Goal: Task Accomplishment & Management: Manage account settings

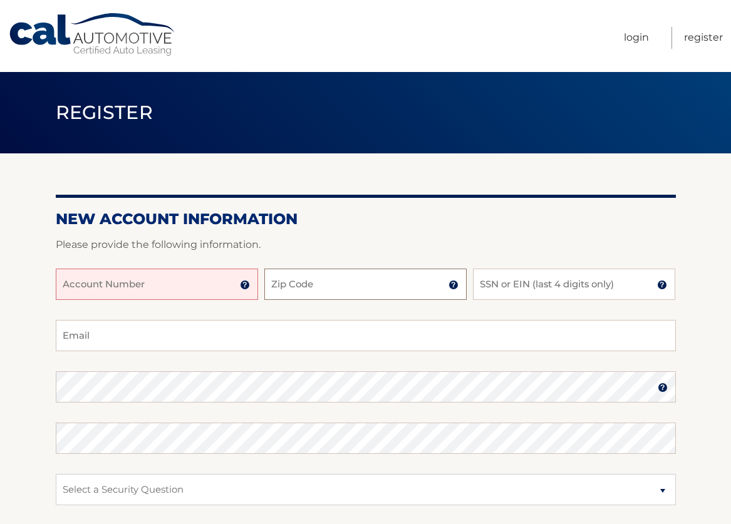
click at [374, 285] on input "Zip Code" at bounding box center [365, 284] width 202 height 31
type input "10803"
click at [525, 285] on input "SSN or EIN (last 4 digits only)" at bounding box center [574, 284] width 202 height 31
type input "0051"
click at [95, 338] on input "Email" at bounding box center [366, 335] width 620 height 31
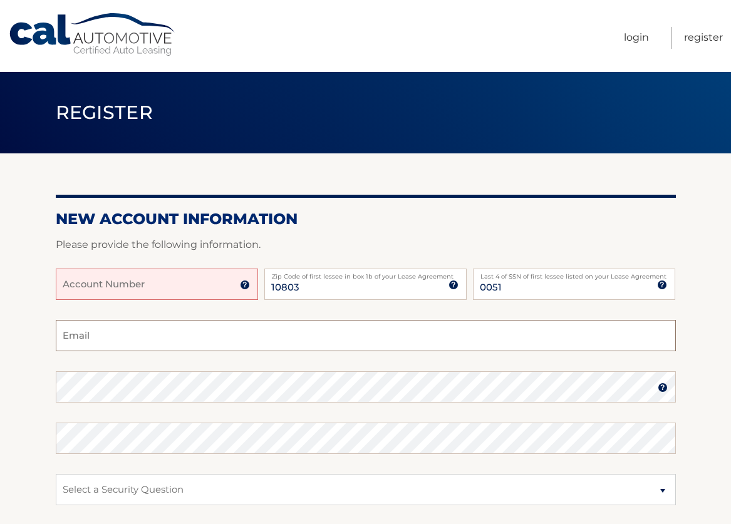
type input "franks.lindak@gmail.com"
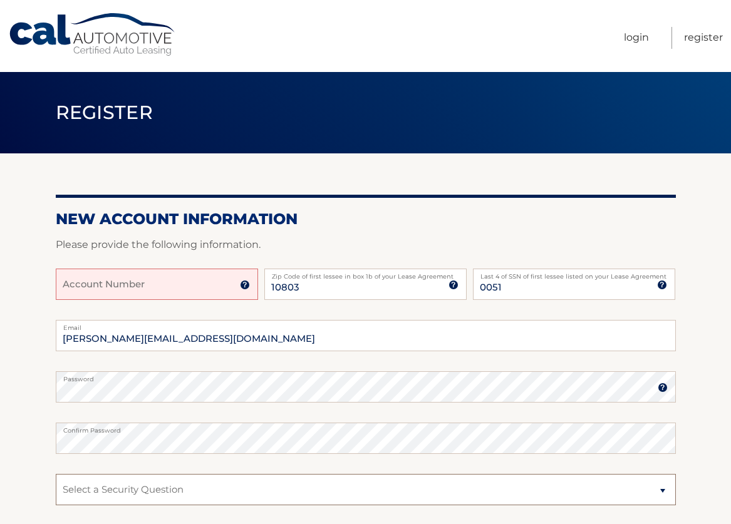
click at [666, 491] on select "Select a Security Question What was the name of your elementary school? What is…" at bounding box center [366, 489] width 620 height 31
select select "3"
click at [56, 474] on select "Select a Security Question What was the name of your elementary school? What is…" at bounding box center [366, 489] width 620 height 31
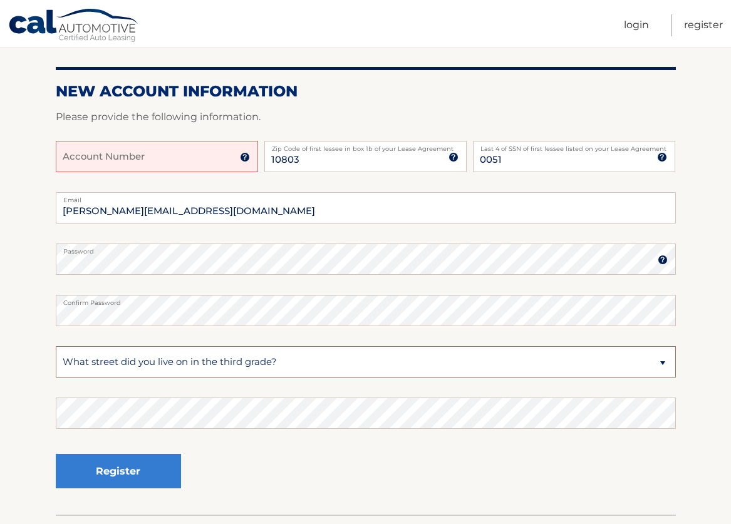
scroll to position [143, 0]
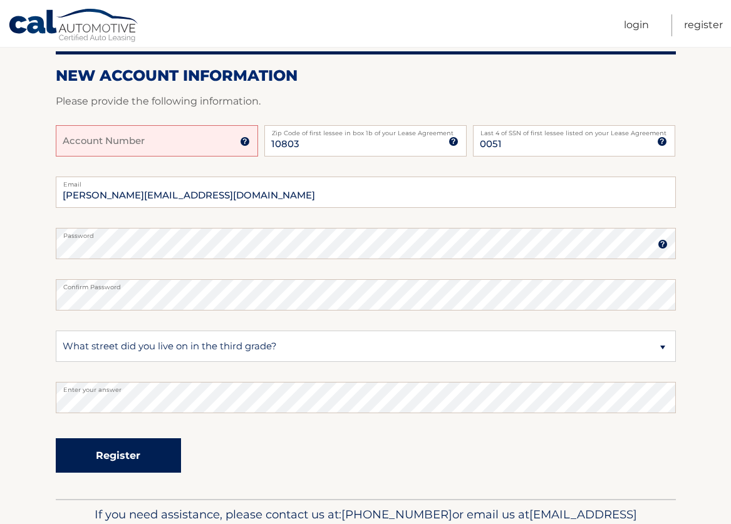
click at [123, 451] on button "Register" at bounding box center [118, 455] width 125 height 34
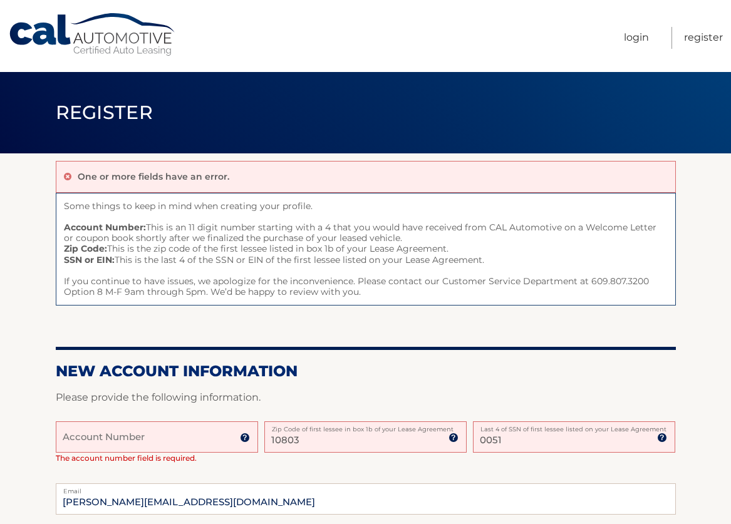
click at [79, 441] on input "Account Number" at bounding box center [157, 436] width 202 height 31
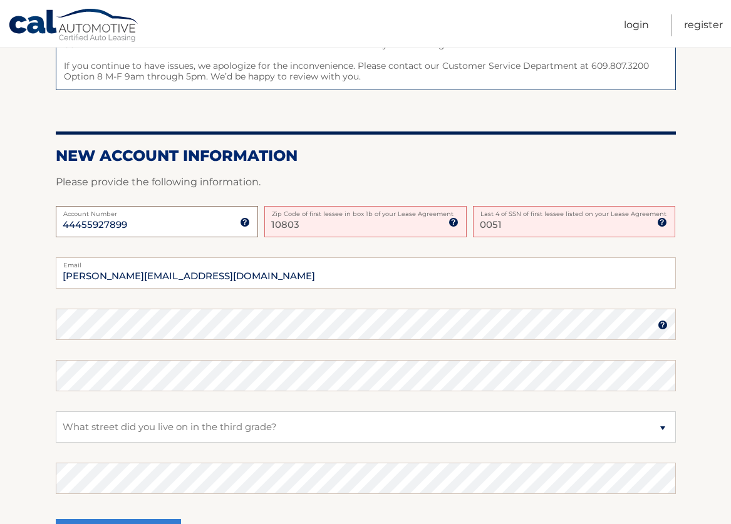
scroll to position [225, 0]
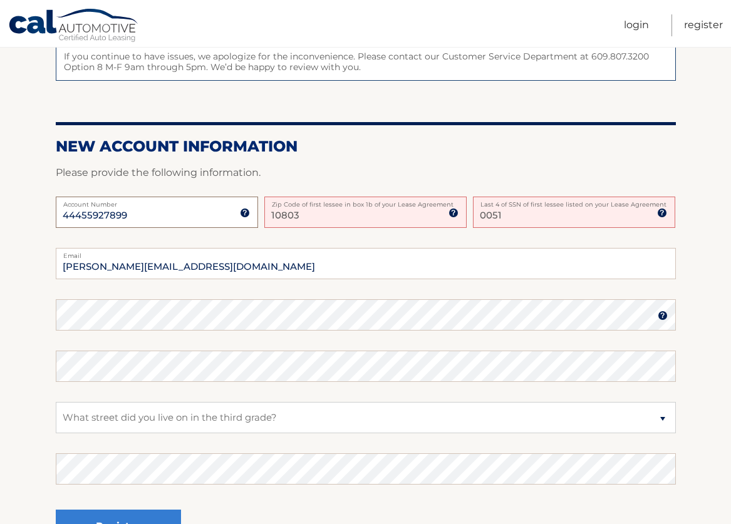
type input "44455927899"
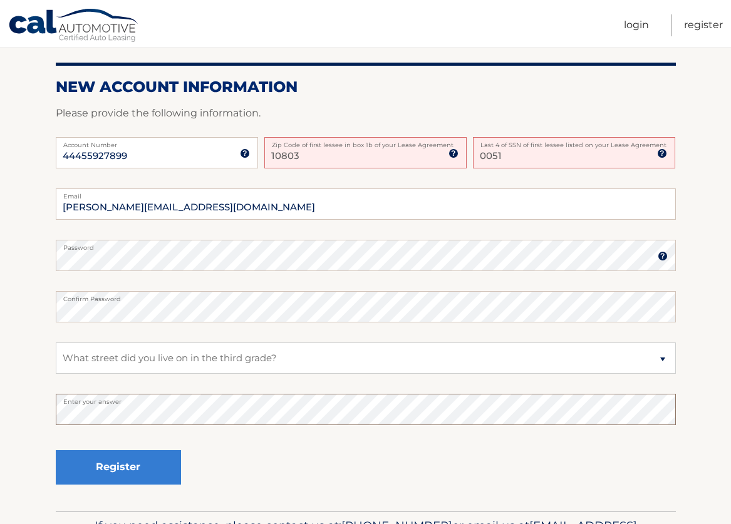
scroll to position [301, 0]
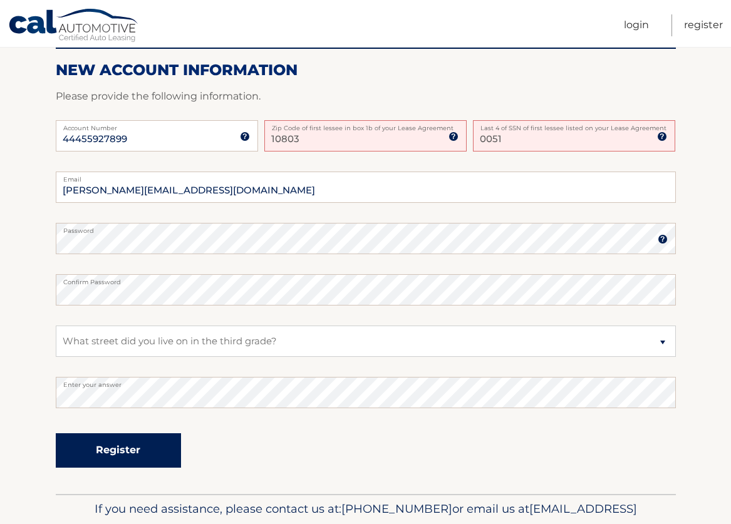
click at [128, 448] on button "Register" at bounding box center [118, 450] width 125 height 34
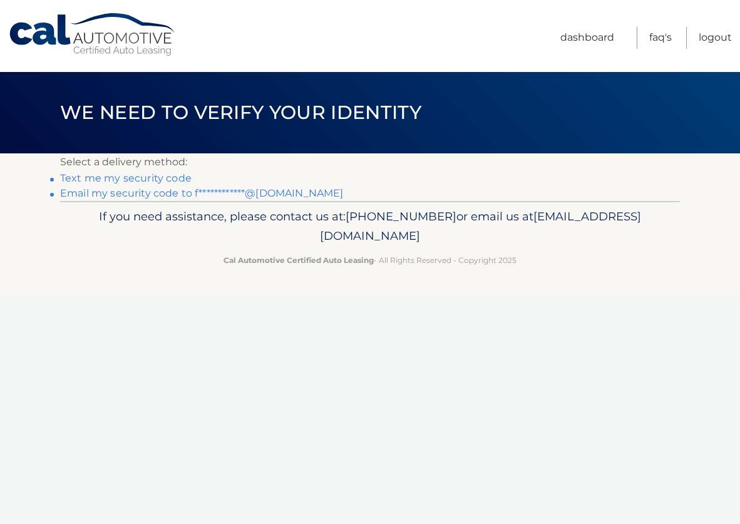
click at [137, 195] on link "**********" at bounding box center [201, 193] width 283 height 12
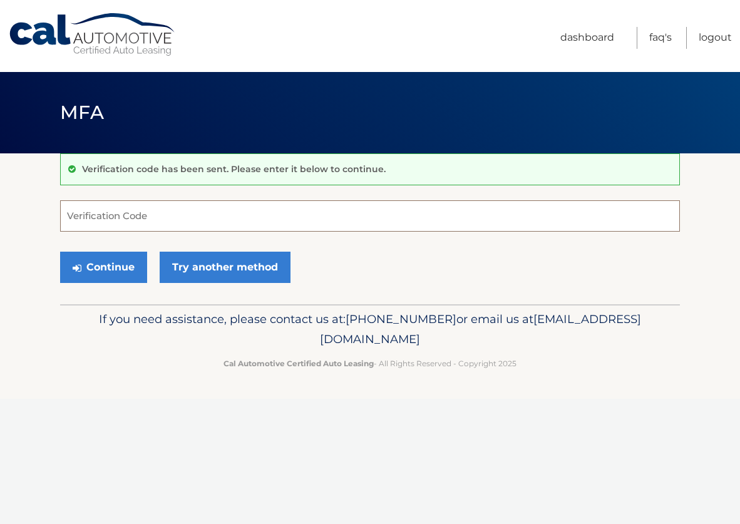
click at [109, 217] on input "Verification Code" at bounding box center [370, 215] width 620 height 31
type input "822791"
click at [128, 265] on button "Continue" at bounding box center [103, 267] width 87 height 31
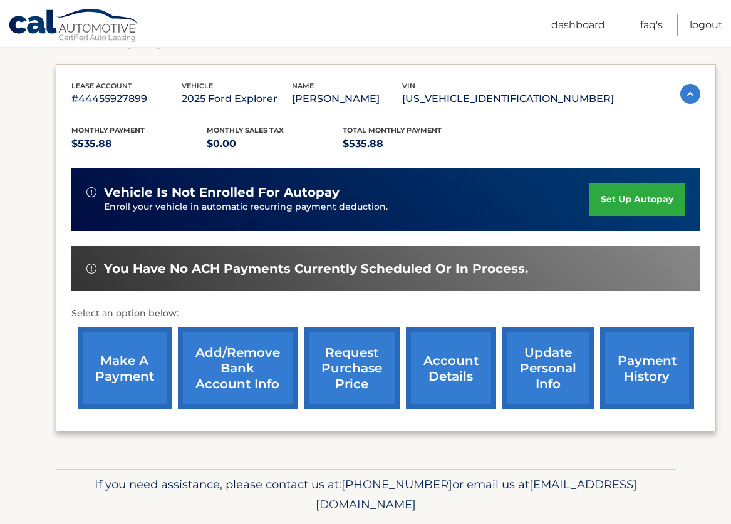
scroll to position [235, 0]
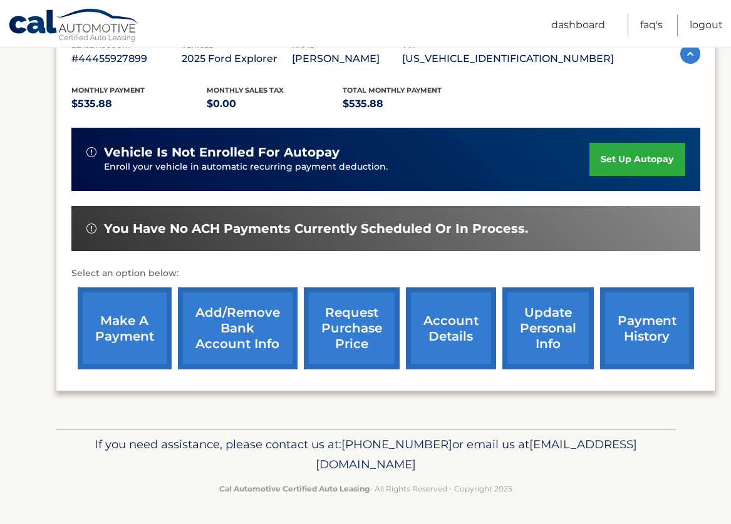
click at [642, 158] on link "set up autopay" at bounding box center [636, 159] width 95 height 33
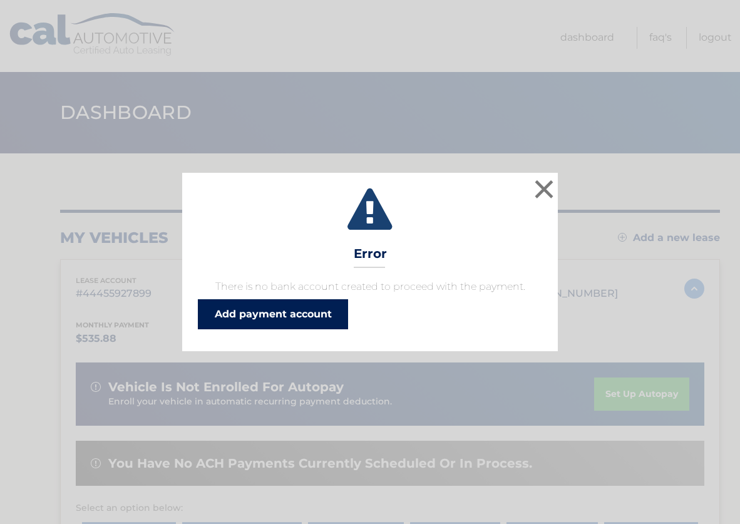
click at [311, 310] on link "Add payment account" at bounding box center [273, 314] width 150 height 30
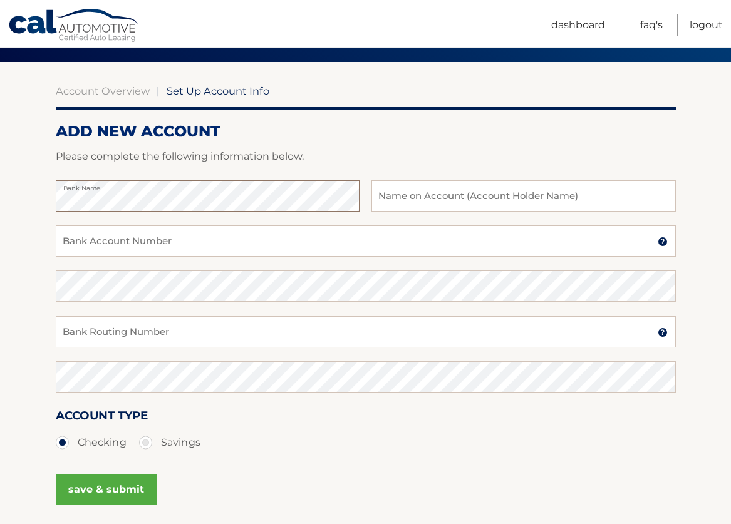
scroll to position [93, 0]
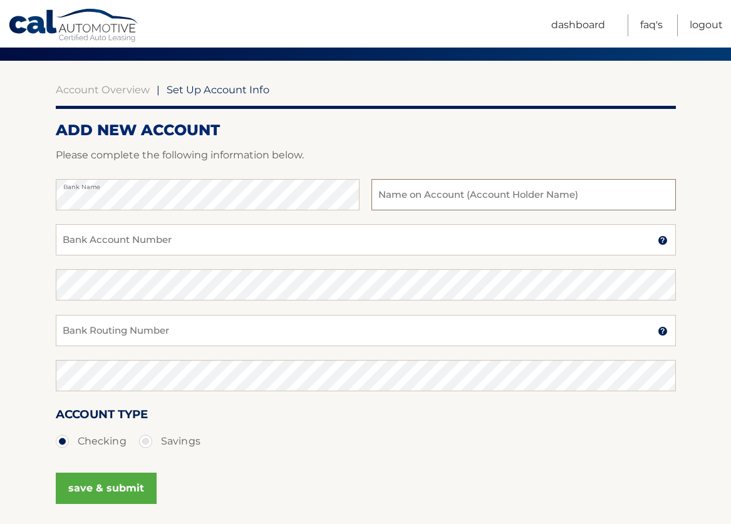
click at [398, 203] on input "text" at bounding box center [523, 194] width 304 height 31
type input "[PERSON_NAME]"
click at [106, 246] on input "Bank Account Number" at bounding box center [366, 239] width 620 height 31
type input "802090191"
click at [73, 332] on input "Bank Routing Number" at bounding box center [366, 330] width 620 height 31
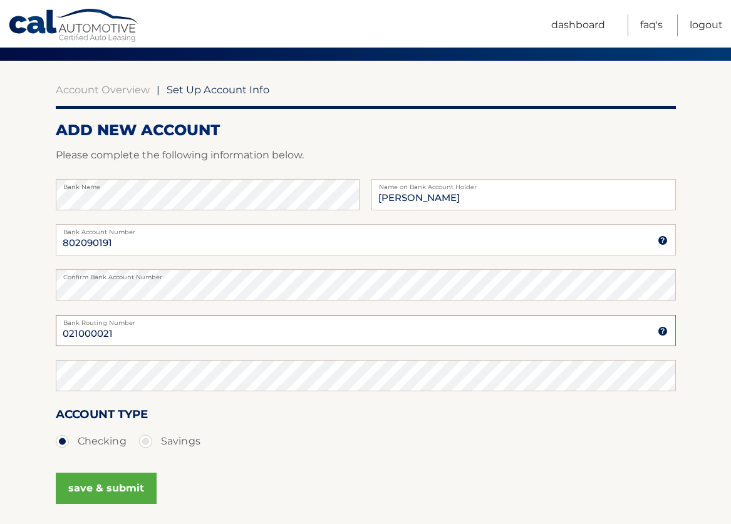
type input "021000021"
click at [114, 488] on button "save & submit" at bounding box center [106, 488] width 101 height 31
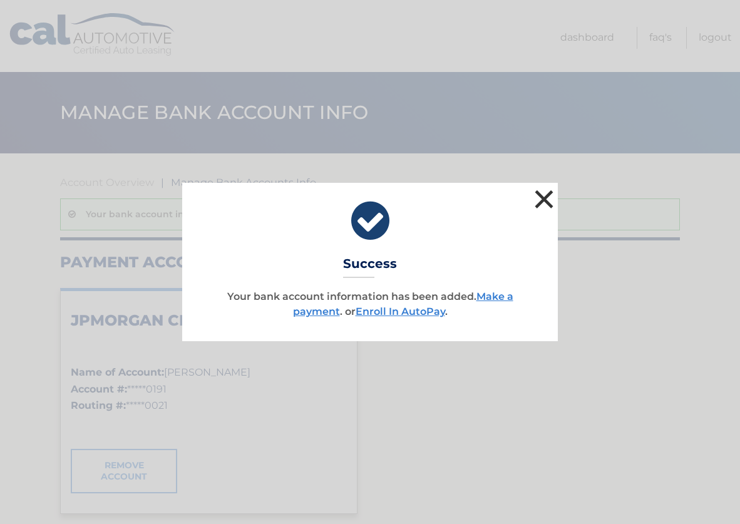
click at [545, 199] on button "×" at bounding box center [544, 199] width 25 height 25
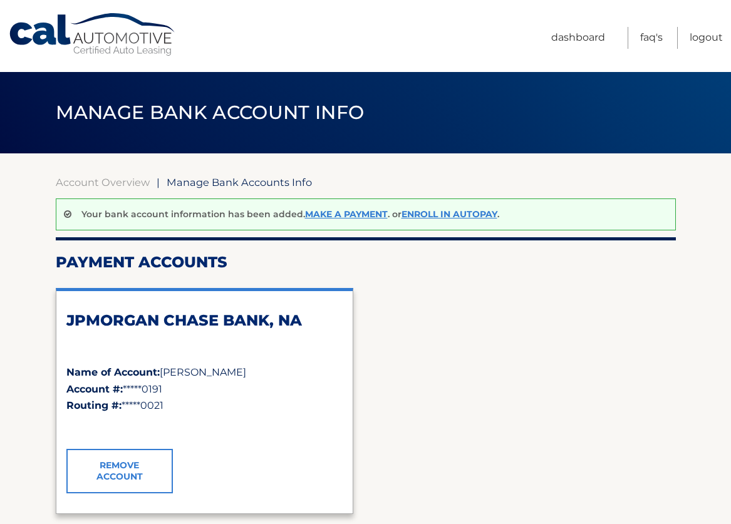
scroll to position [2, 0]
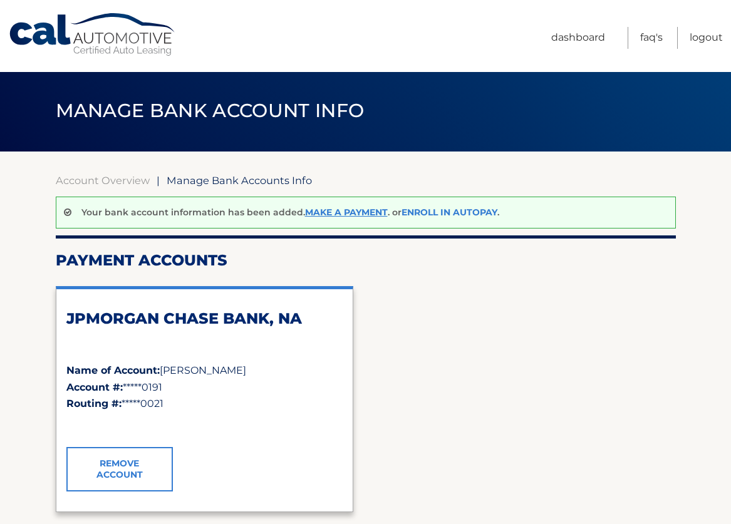
click at [427, 213] on link "Enroll In AutoPay" at bounding box center [449, 212] width 96 height 11
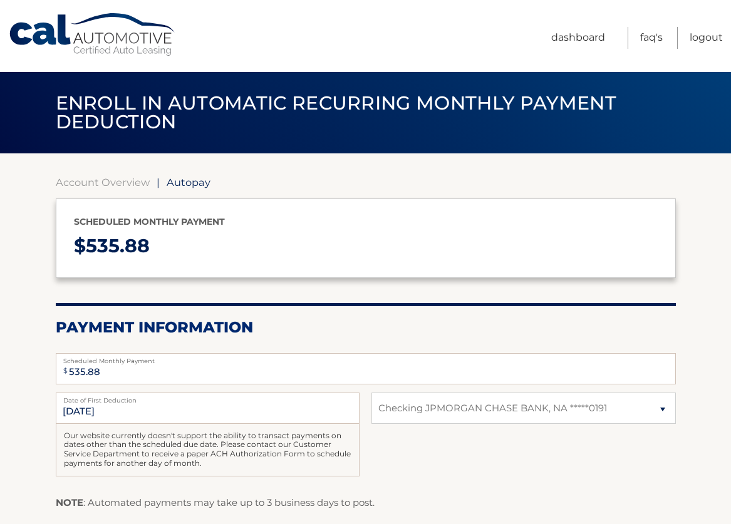
select select "YjA2Zjc5NzItOTAzYS00ZDhhLTkwZTEtYzg1MzgwZTY3NGNl"
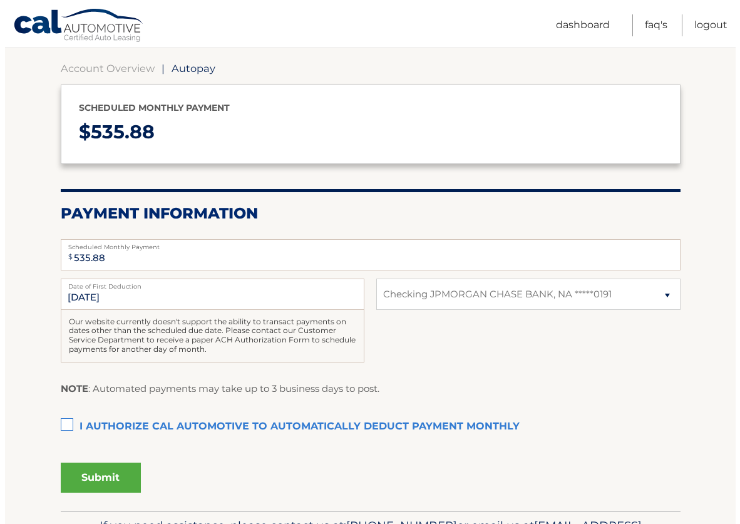
scroll to position [135, 0]
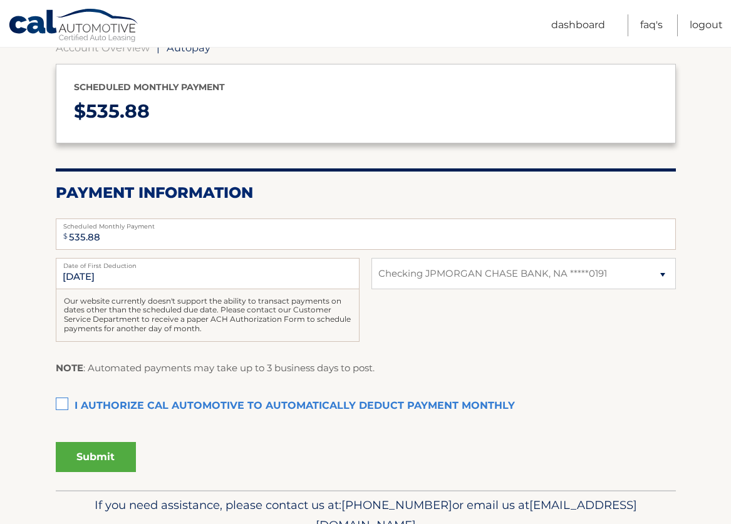
click at [63, 402] on label "I authorize cal automotive to automatically deduct payment monthly This checkbo…" at bounding box center [366, 406] width 620 height 25
click at [0, 0] on input "I authorize cal automotive to automatically deduct payment monthly This checkbo…" at bounding box center [0, 0] width 0 height 0
click at [75, 450] on button "Submit" at bounding box center [96, 457] width 80 height 30
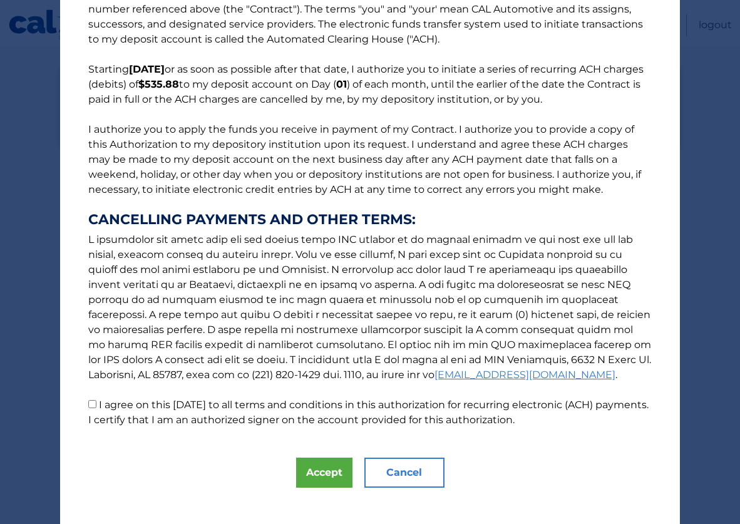
scroll to position [68, 0]
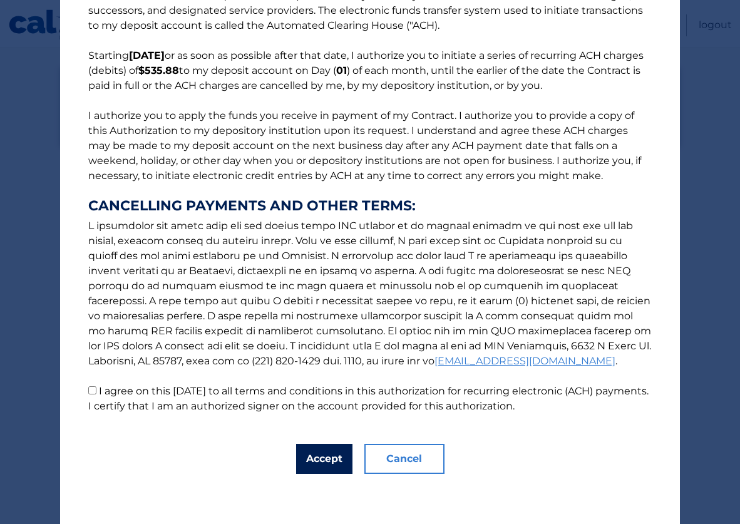
click at [329, 461] on button "Accept" at bounding box center [324, 459] width 56 height 30
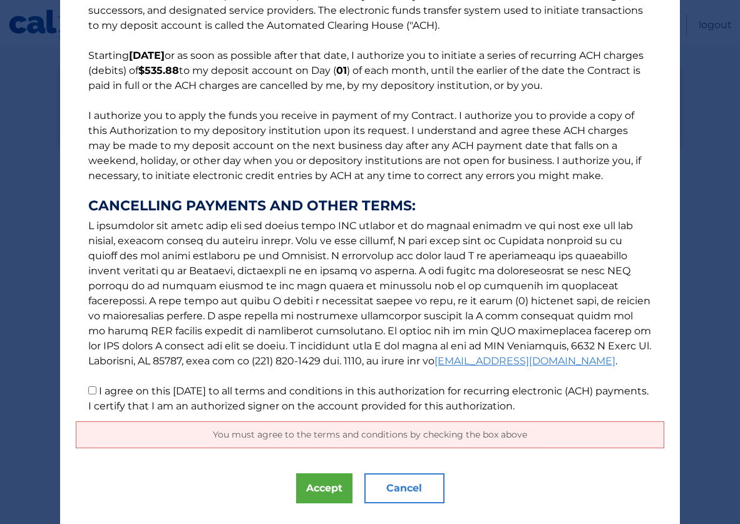
click at [88, 388] on input "I agree on this 08/27/2025 to all terms and conditions in this authorization fo…" at bounding box center [92, 390] width 8 height 8
checkbox input "true"
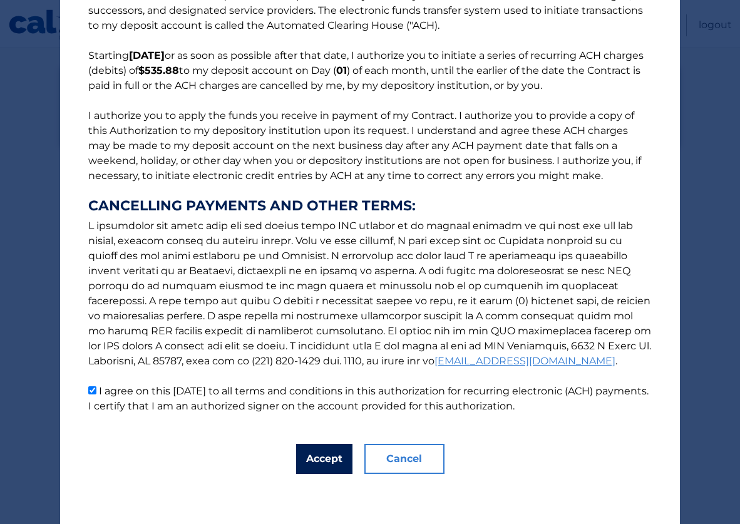
click at [329, 461] on button "Accept" at bounding box center [324, 459] width 56 height 30
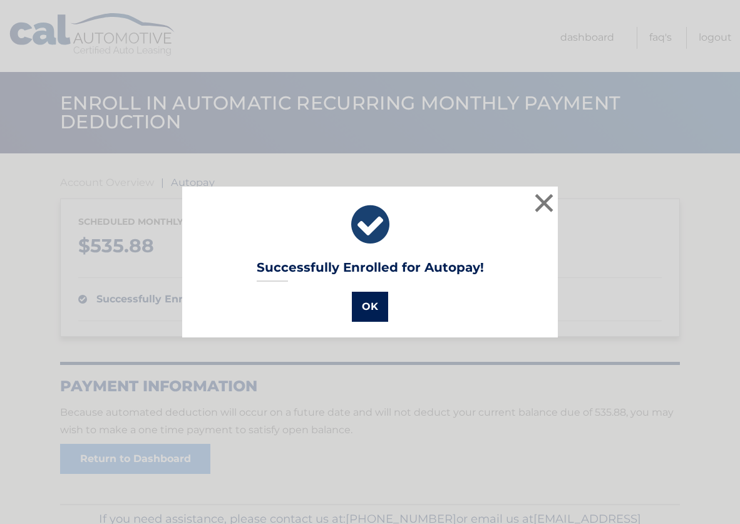
click at [365, 315] on button "OK" at bounding box center [370, 307] width 36 height 30
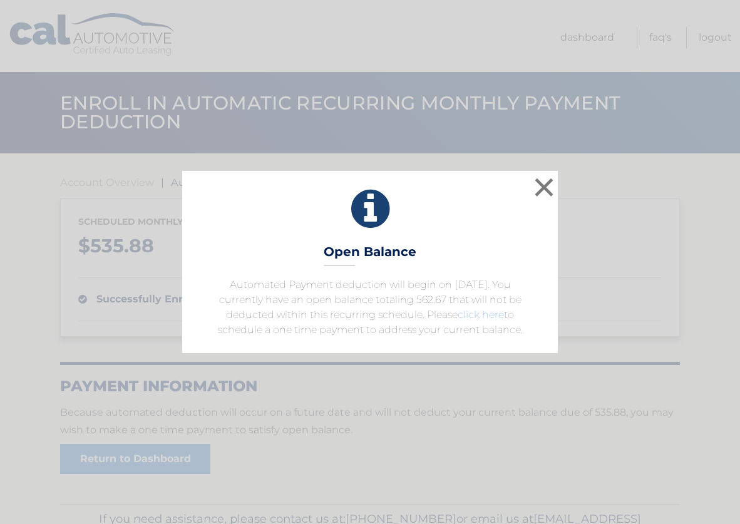
click at [478, 316] on link "click here" at bounding box center [481, 315] width 46 height 12
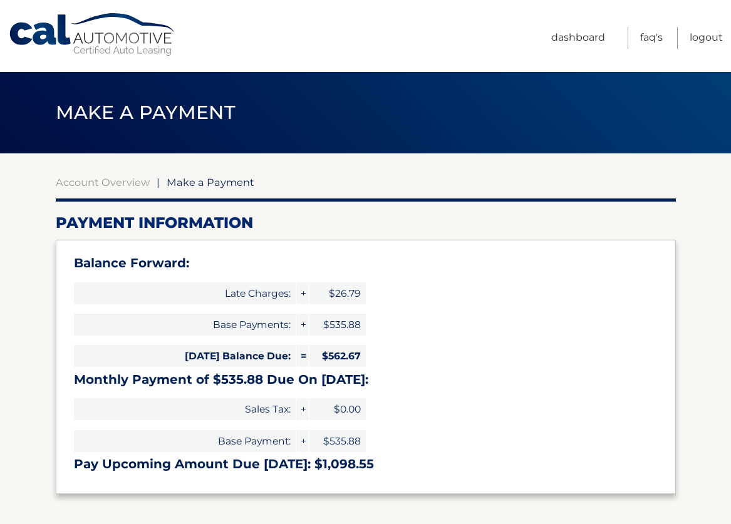
select select "YjA2Zjc5NzItOTAzYS00ZDhhLTkwZTEtYzg1MzgwZTY3NGNl"
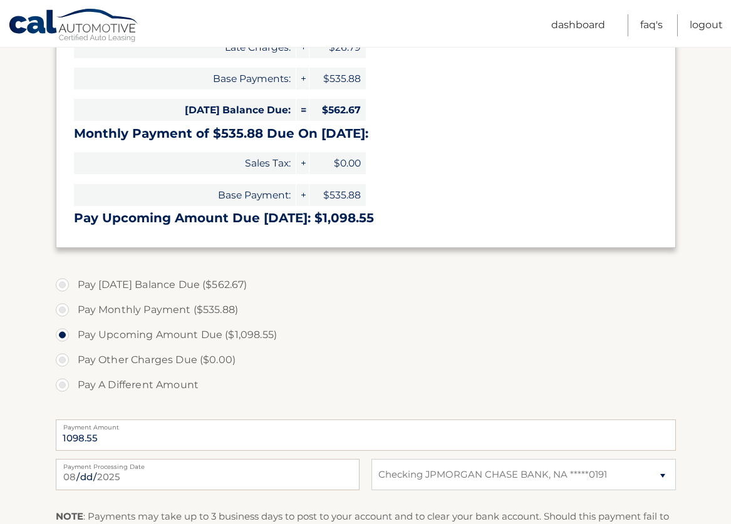
scroll to position [266, 0]
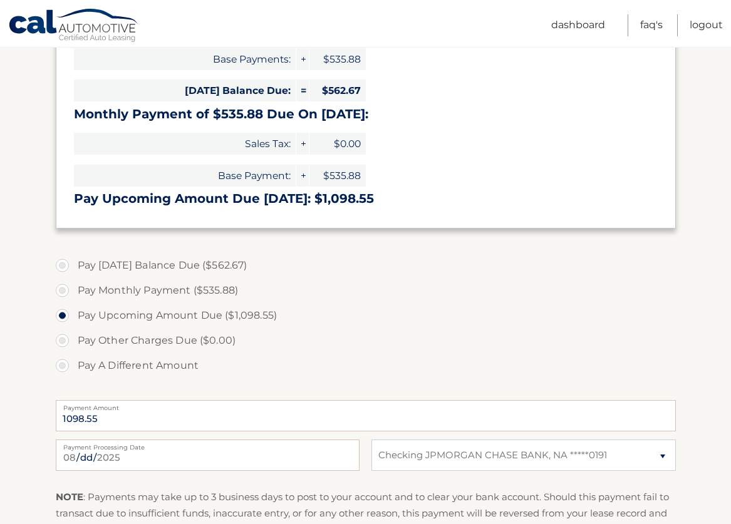
click at [62, 291] on label "Pay Monthly Payment ($535.88)" at bounding box center [366, 290] width 620 height 25
click at [62, 291] on input "Pay Monthly Payment ($535.88)" at bounding box center [67, 288] width 13 height 20
radio input "true"
type input "535.88"
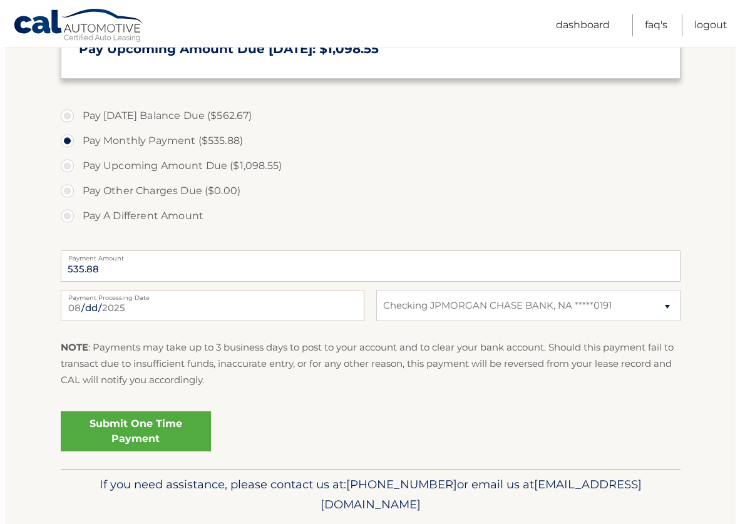
scroll to position [455, 0]
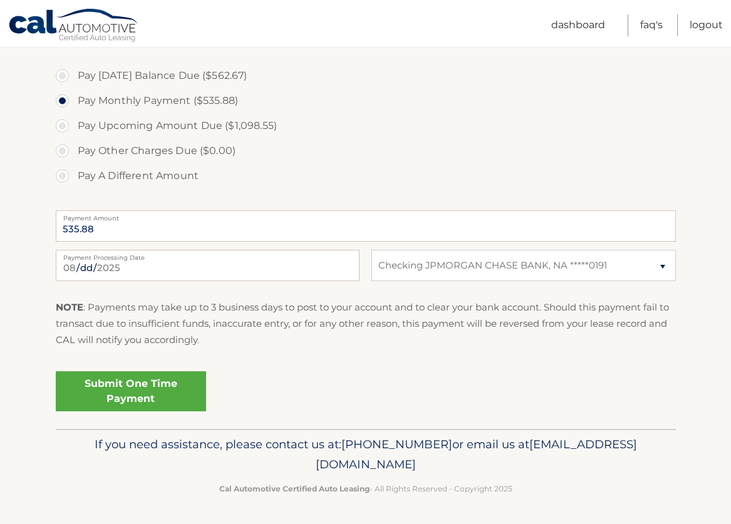
click at [133, 390] on link "Submit One Time Payment" at bounding box center [131, 391] width 150 height 40
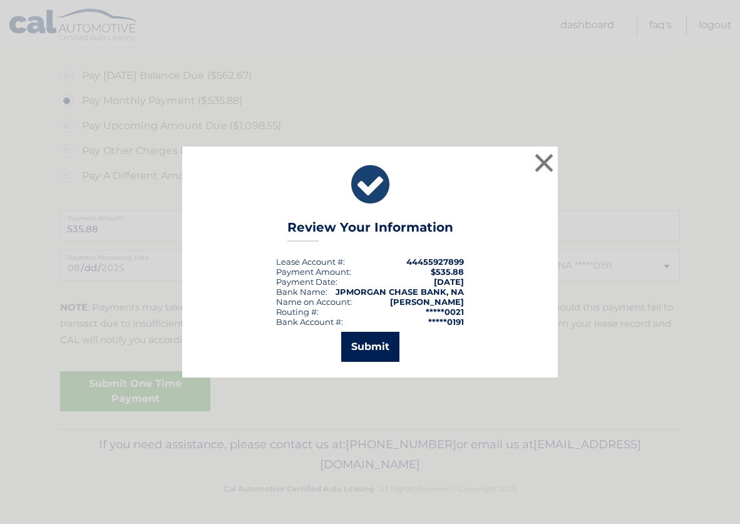
click at [363, 353] on button "Submit" at bounding box center [370, 347] width 58 height 30
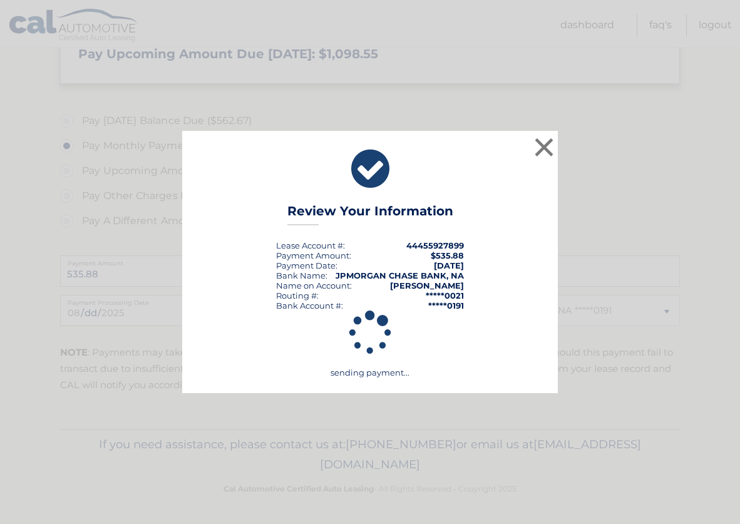
scroll to position [410, 0]
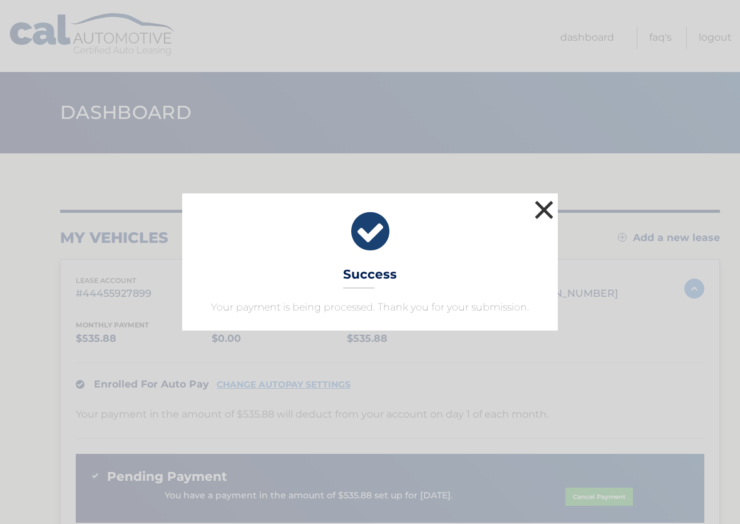
click at [544, 214] on button "×" at bounding box center [544, 209] width 25 height 25
